Goal: Navigation & Orientation: Find specific page/section

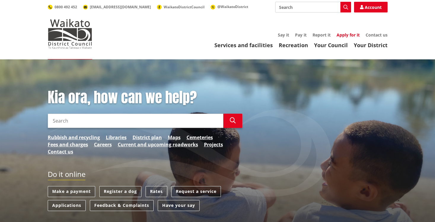
click at [345, 36] on link "Apply for it" at bounding box center [347, 35] width 23 height 6
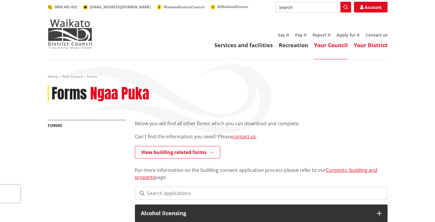
click at [365, 46] on link "Your District" at bounding box center [370, 44] width 34 height 7
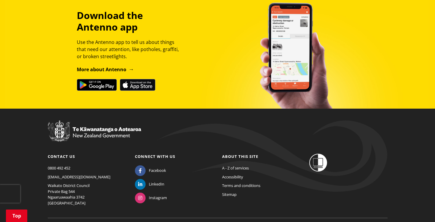
scroll to position [387, 0]
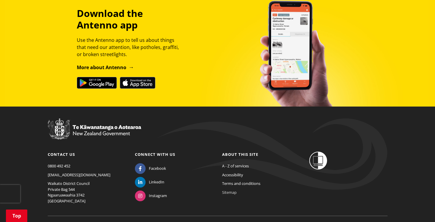
click at [230, 191] on link "Sitemap" at bounding box center [229, 191] width 15 height 5
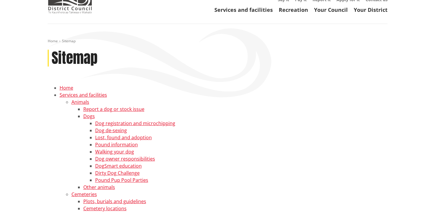
scroll to position [2064, 0]
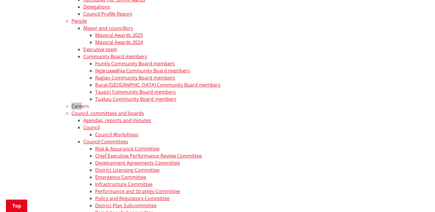
click at [82, 104] on link "Careers" at bounding box center [79, 106] width 17 height 7
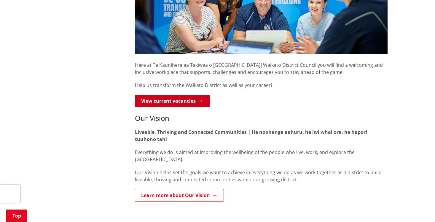
scroll to position [160, 0]
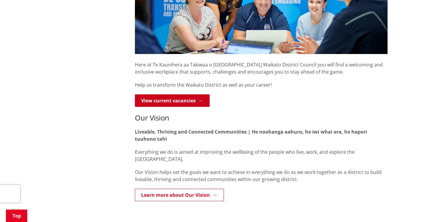
click at [172, 101] on link "View current vacancies" at bounding box center [172, 100] width 75 height 12
